Goal: Transaction & Acquisition: Purchase product/service

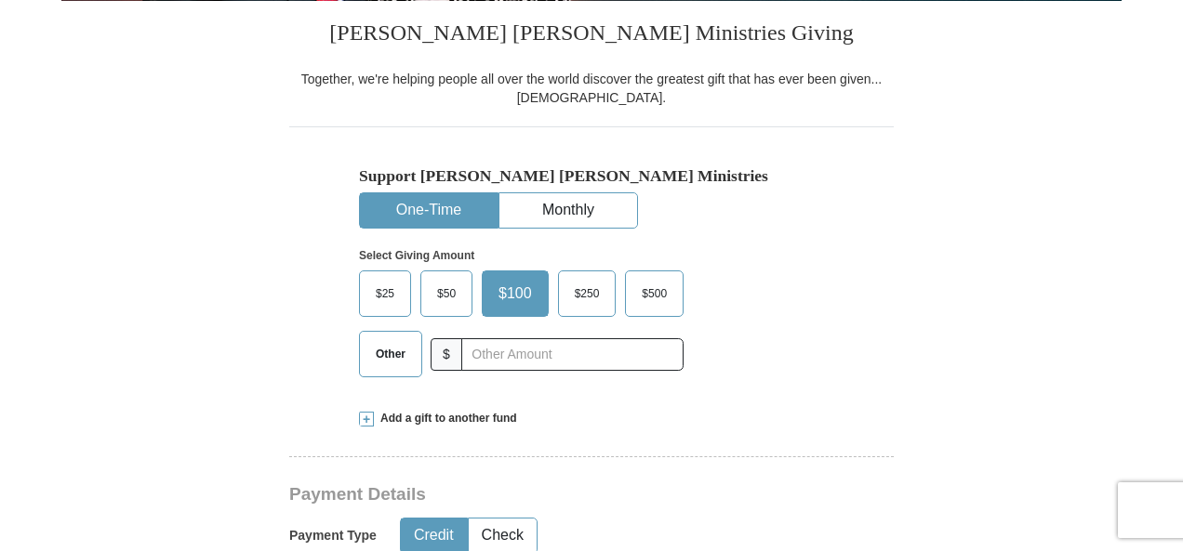
scroll to position [496, 0]
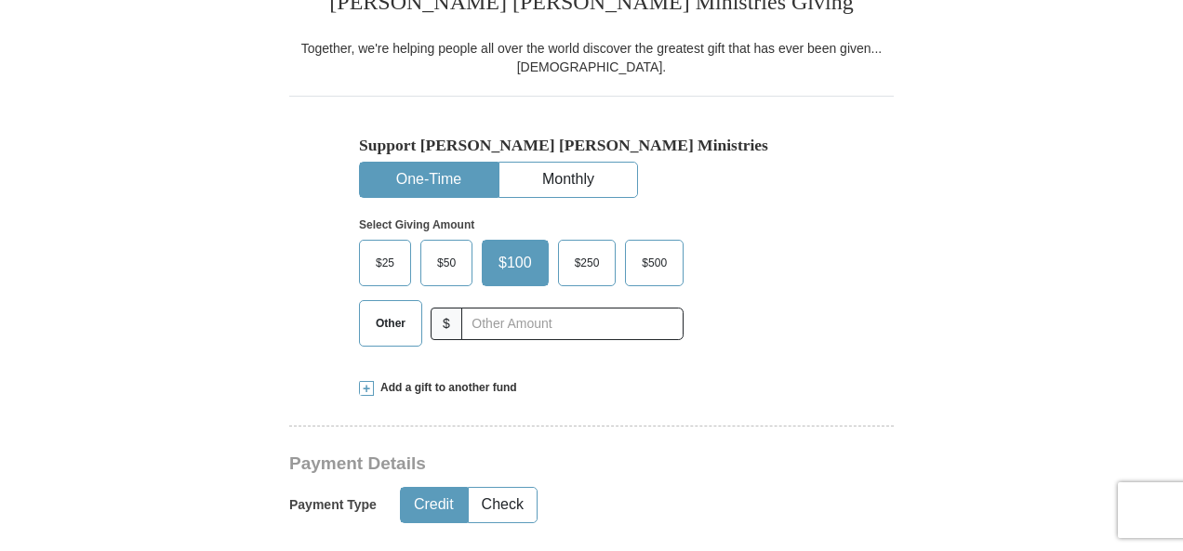
click at [382, 321] on span "Other" at bounding box center [390, 324] width 48 height 28
click at [0, 0] on input "Other" at bounding box center [0, 0] width 0 height 0
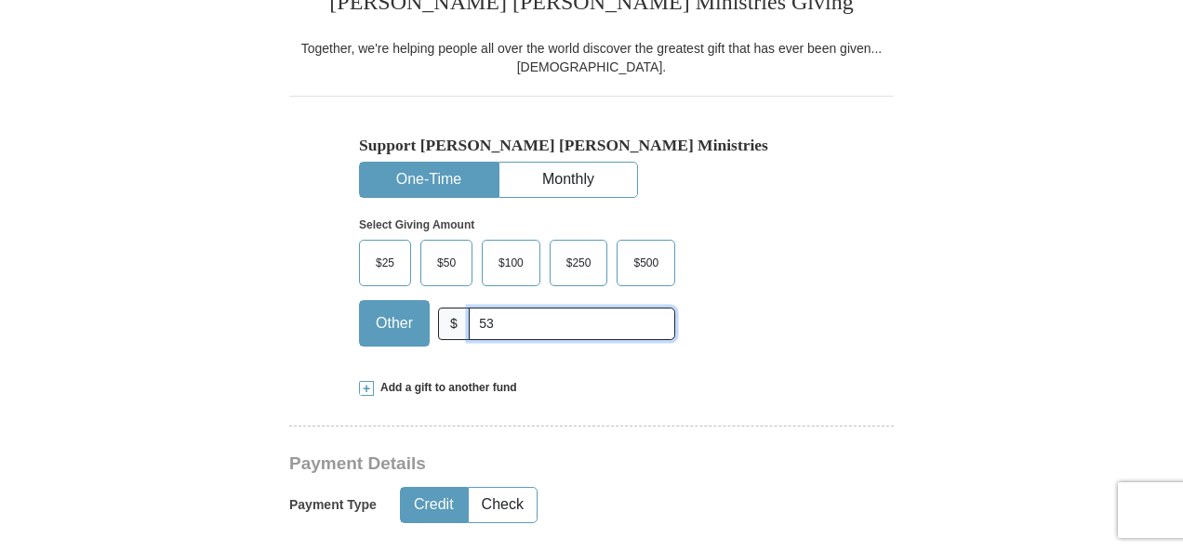
type input "5"
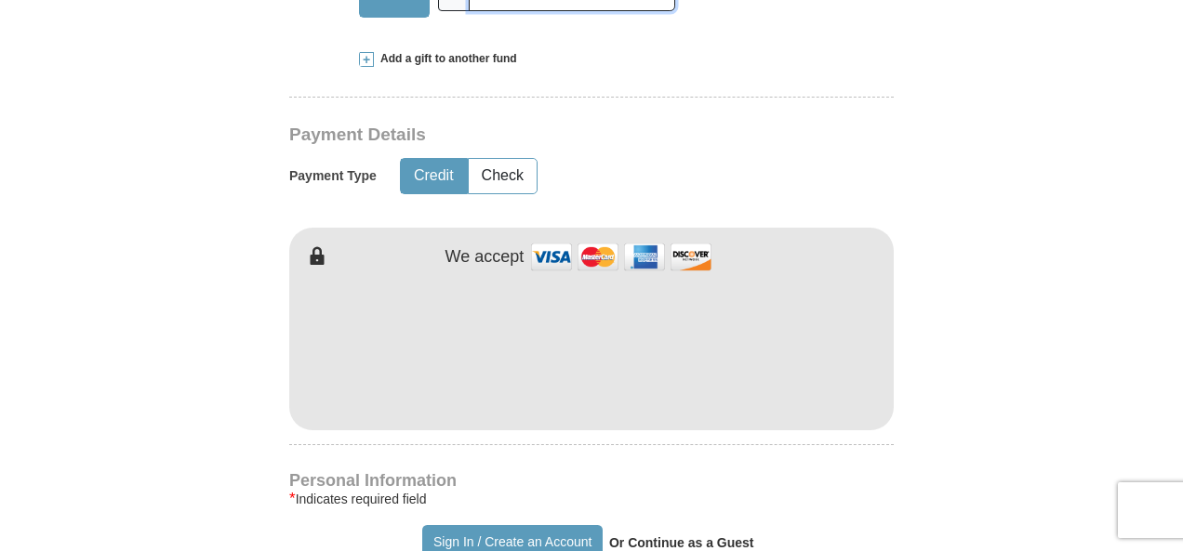
scroll to position [868, 0]
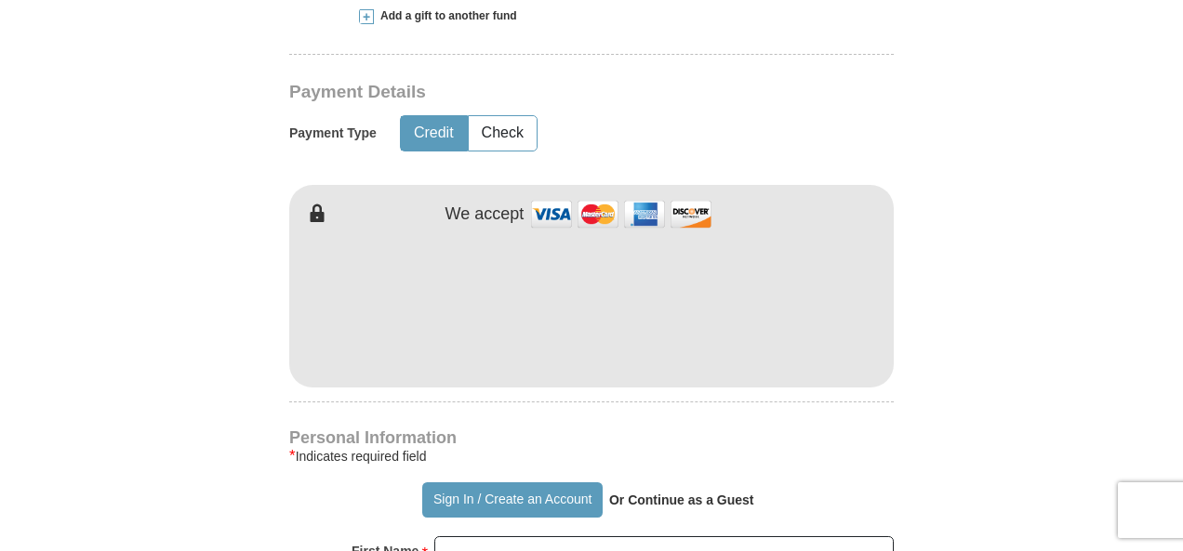
type input "63.00"
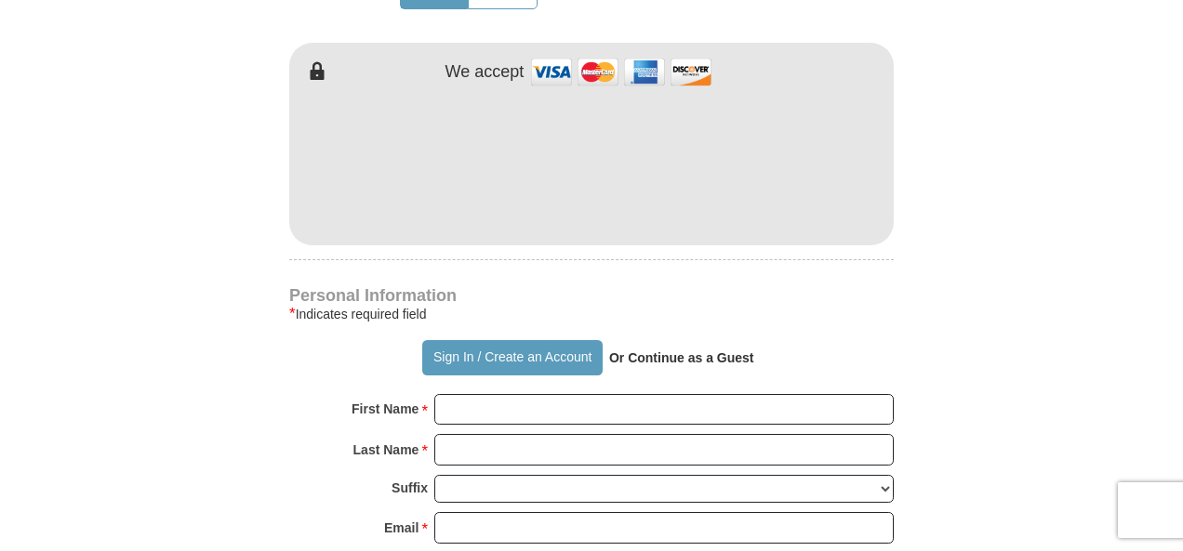
scroll to position [1116, 0]
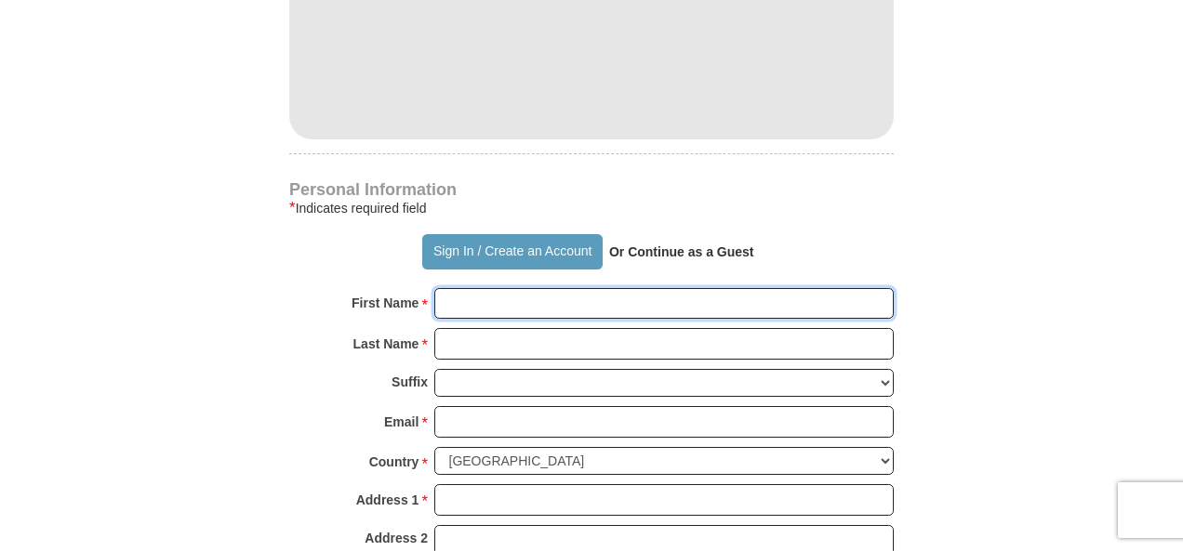
click at [450, 299] on input "First Name *" at bounding box center [663, 304] width 459 height 32
type input "[PERSON_NAME]/[PERSON_NAME]"
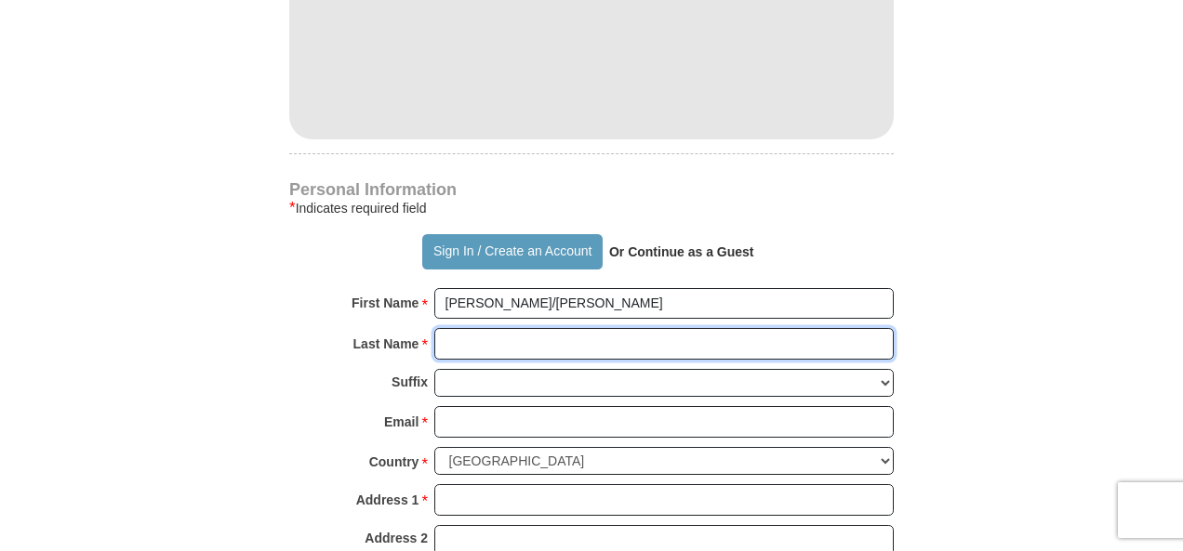
click at [468, 336] on input "Last Name *" at bounding box center [663, 344] width 459 height 32
type input "[PERSON_NAME]"
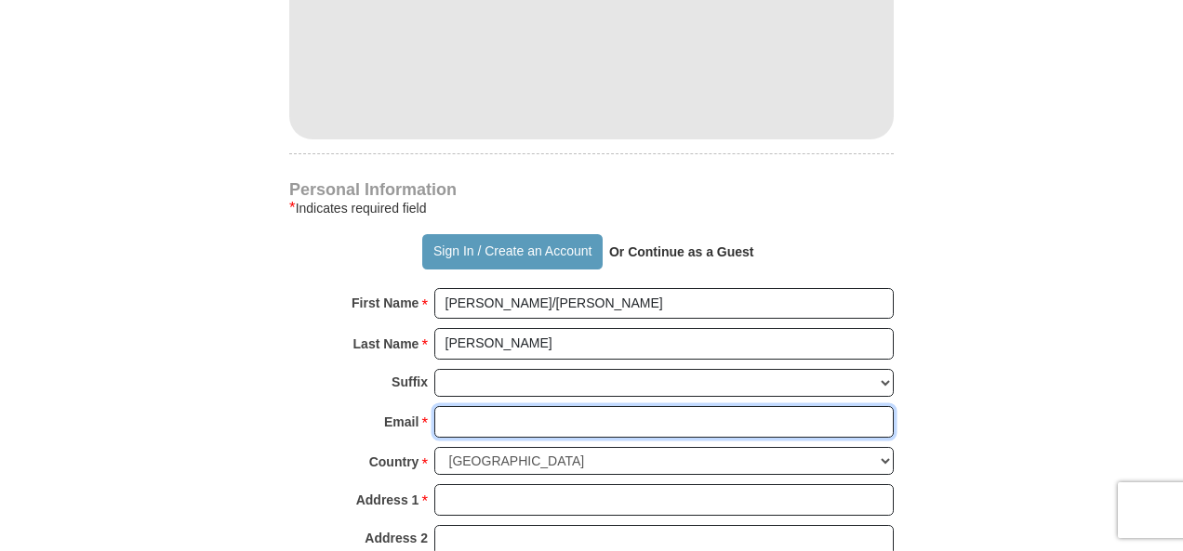
click at [468, 419] on input "Email *" at bounding box center [663, 422] width 459 height 32
type input "[EMAIL_ADDRESS][DOMAIN_NAME]"
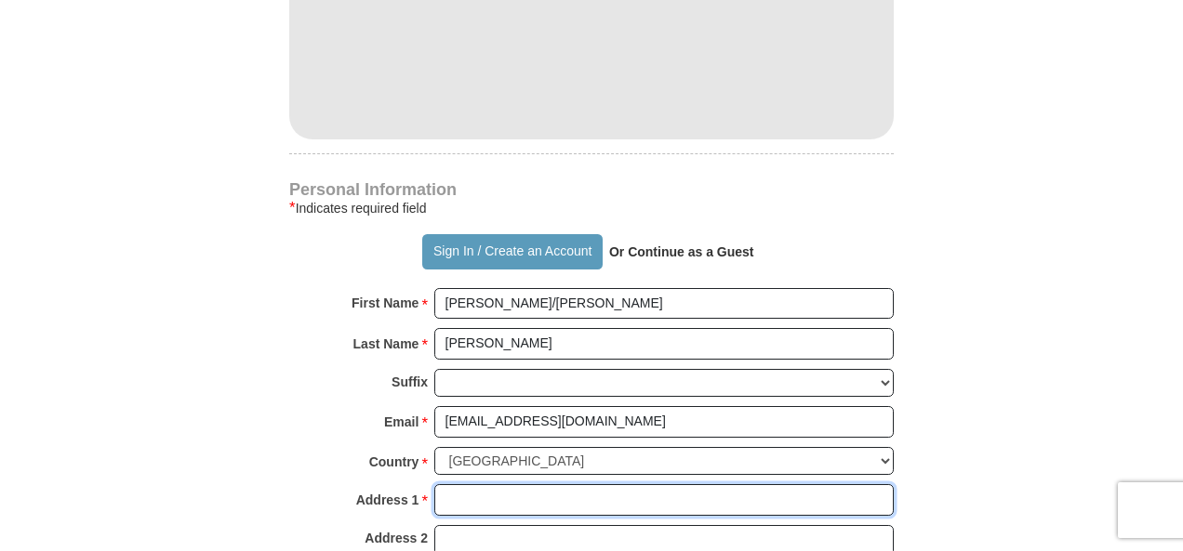
type input "[STREET_ADDRESS]"
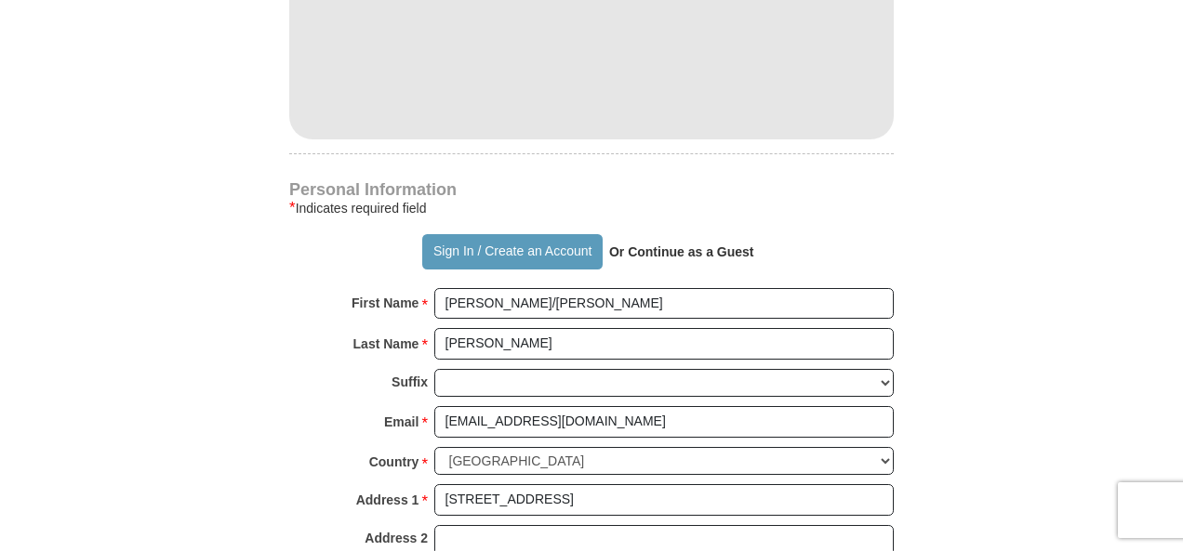
type input "[US_STATE][GEOGRAPHIC_DATA]"
select select "OK"
type input "73132-1017"
type input "4054742037"
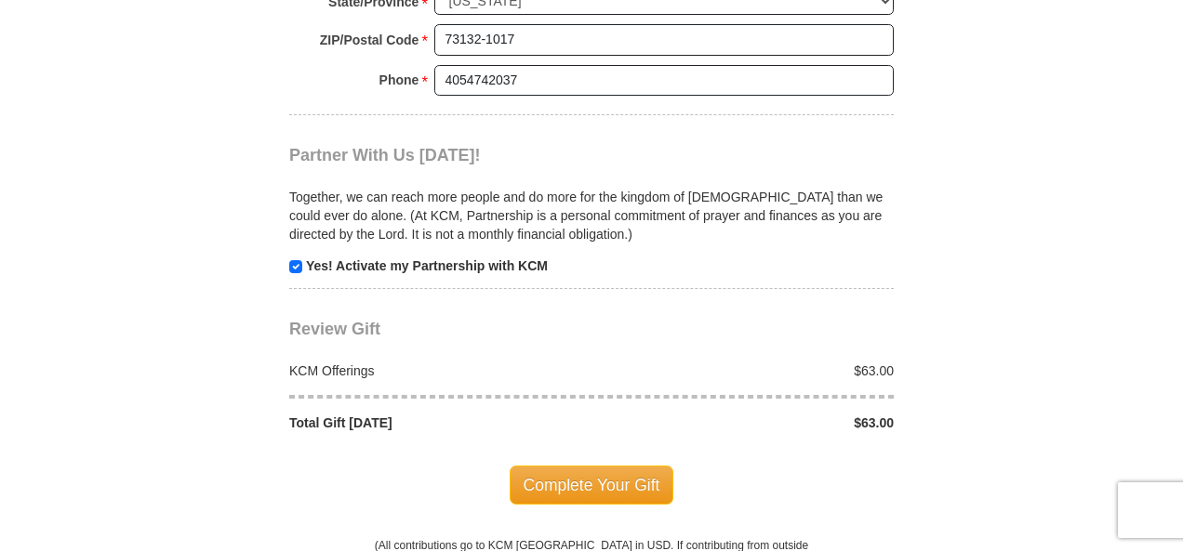
scroll to position [1860, 0]
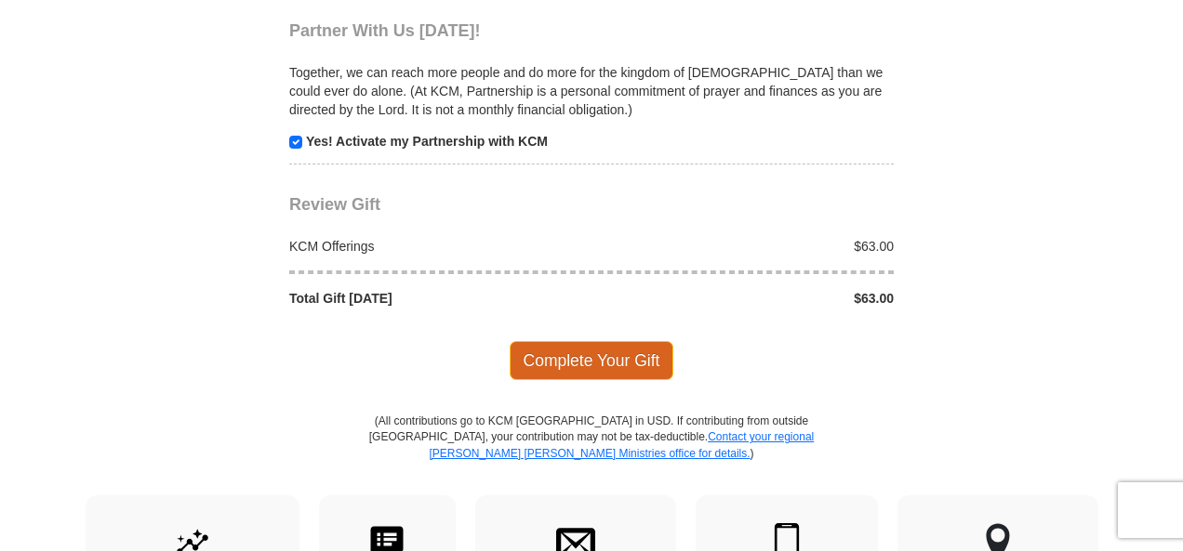
click at [594, 347] on span "Complete Your Gift" at bounding box center [592, 360] width 165 height 39
